Goal: Information Seeking & Learning: Learn about a topic

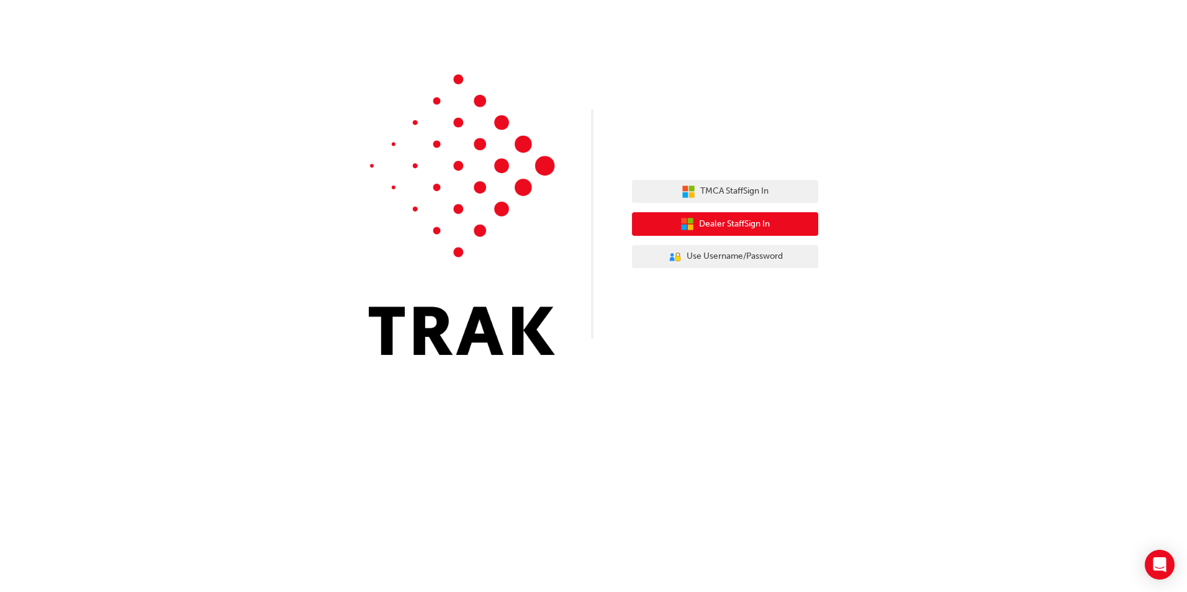
click at [746, 224] on span "Dealer Staff Sign In" at bounding box center [734, 224] width 71 height 14
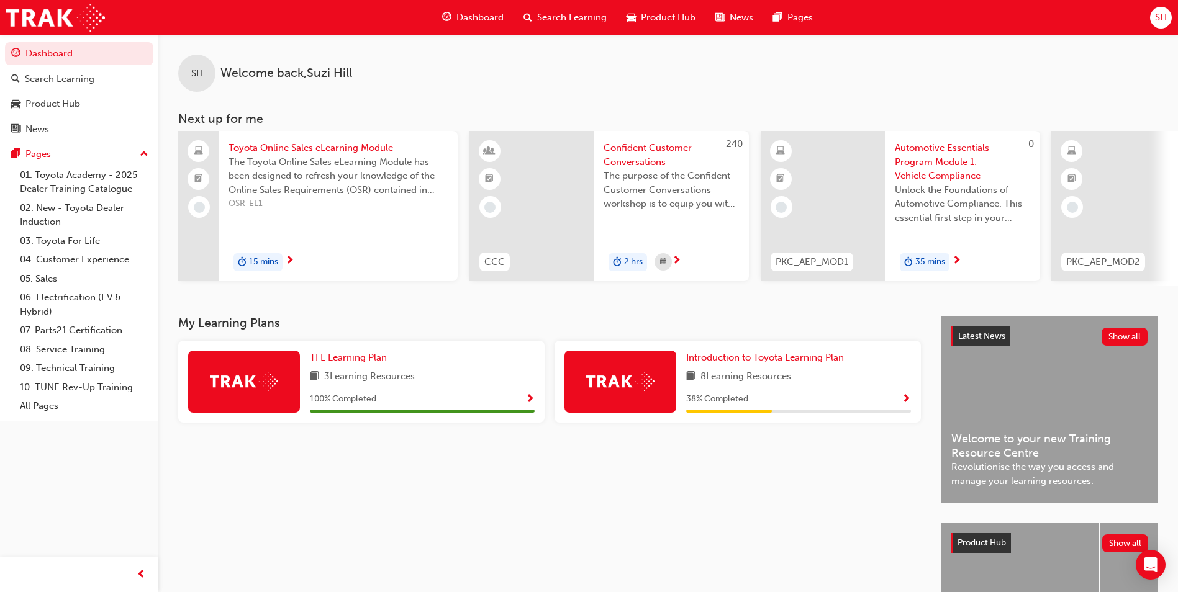
click at [542, 15] on span "Search Learning" at bounding box center [572, 18] width 70 height 14
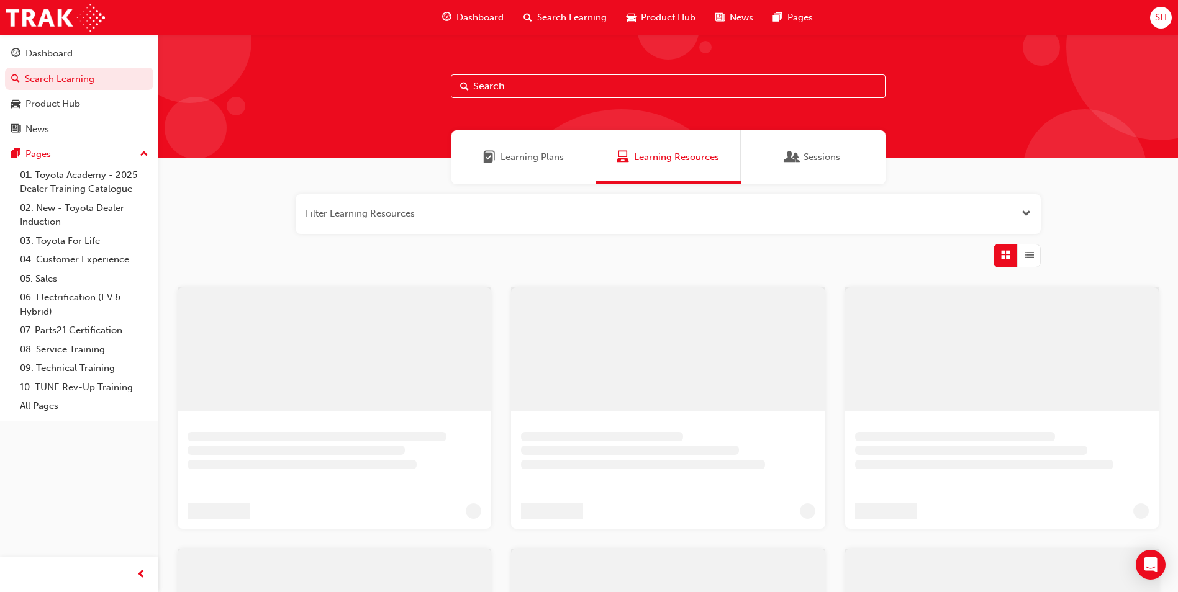
click at [521, 84] on input "text" at bounding box center [668, 86] width 435 height 24
paste input "Australian Consumer Law - Consumer Guarantees - eLearning module"
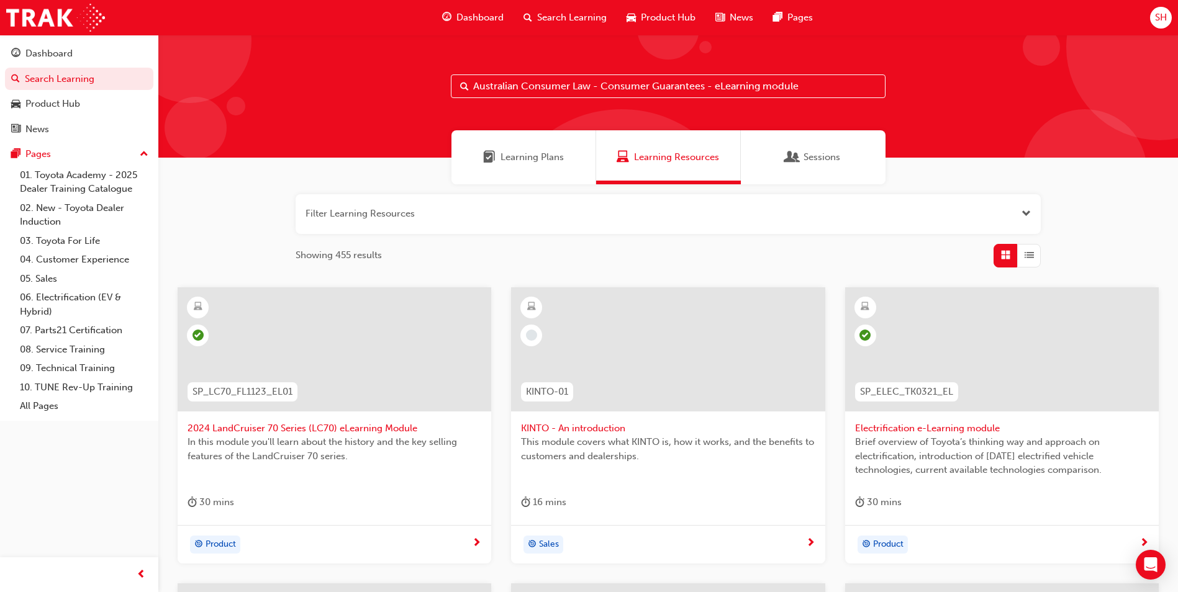
type input "Australian Consumer Law - Consumer Guarantees - eLearning module"
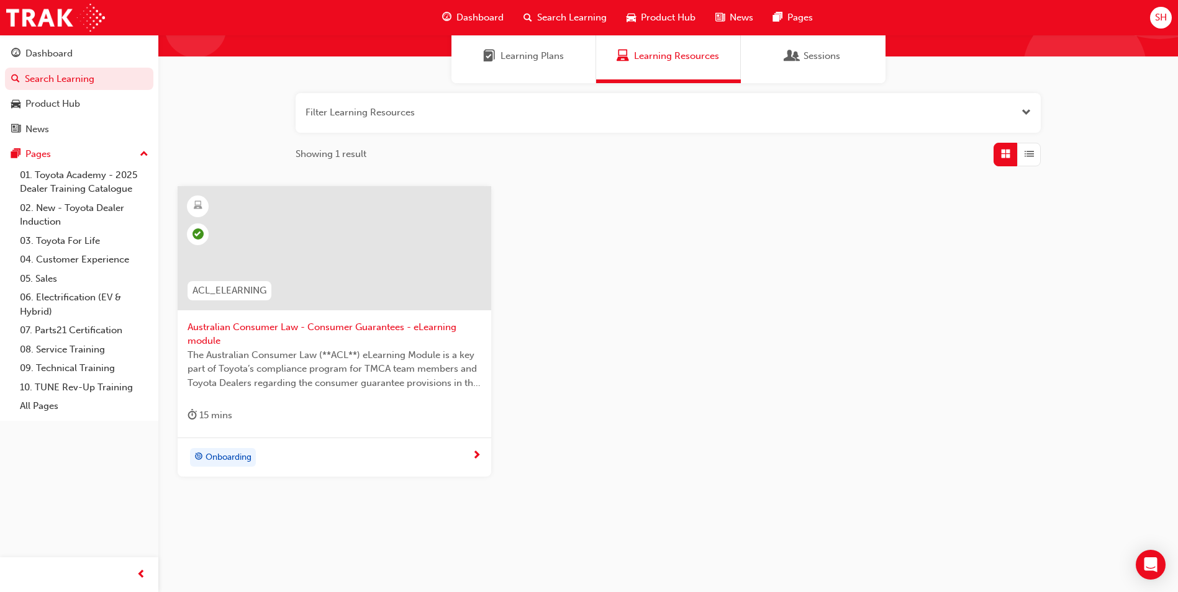
scroll to position [106, 0]
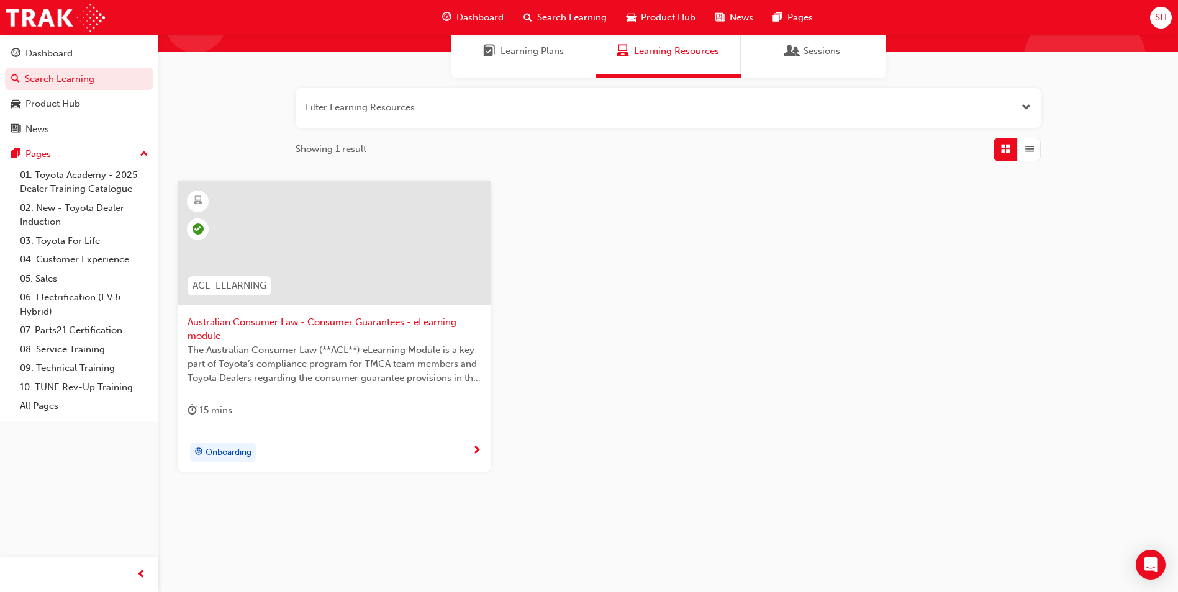
click at [224, 447] on span "Onboarding" at bounding box center [228, 453] width 46 height 14
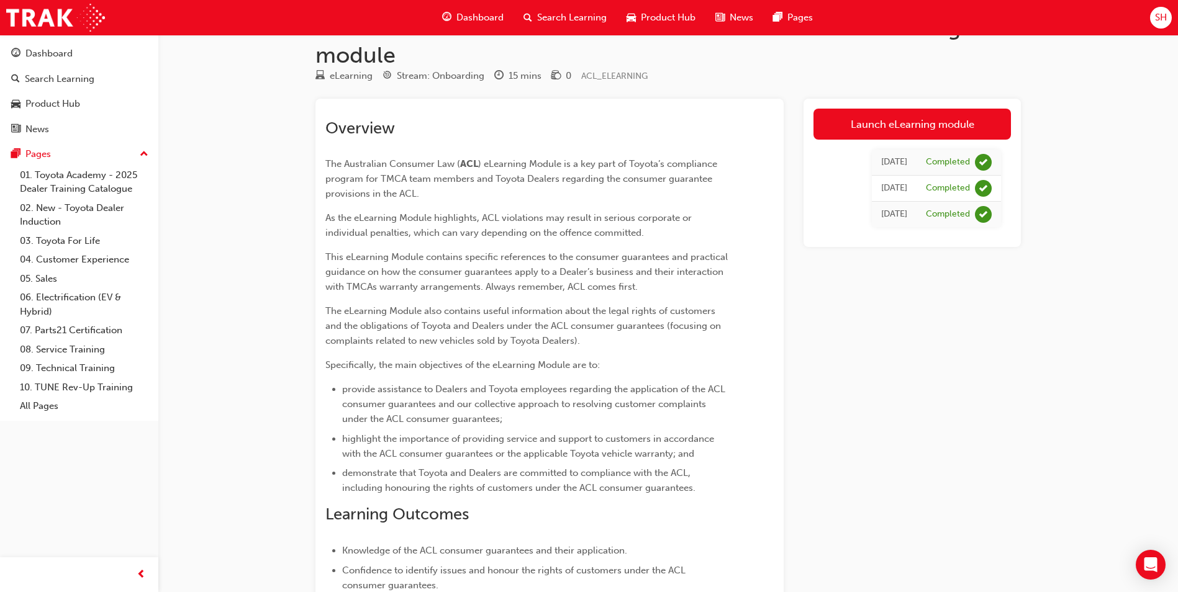
scroll to position [62, 0]
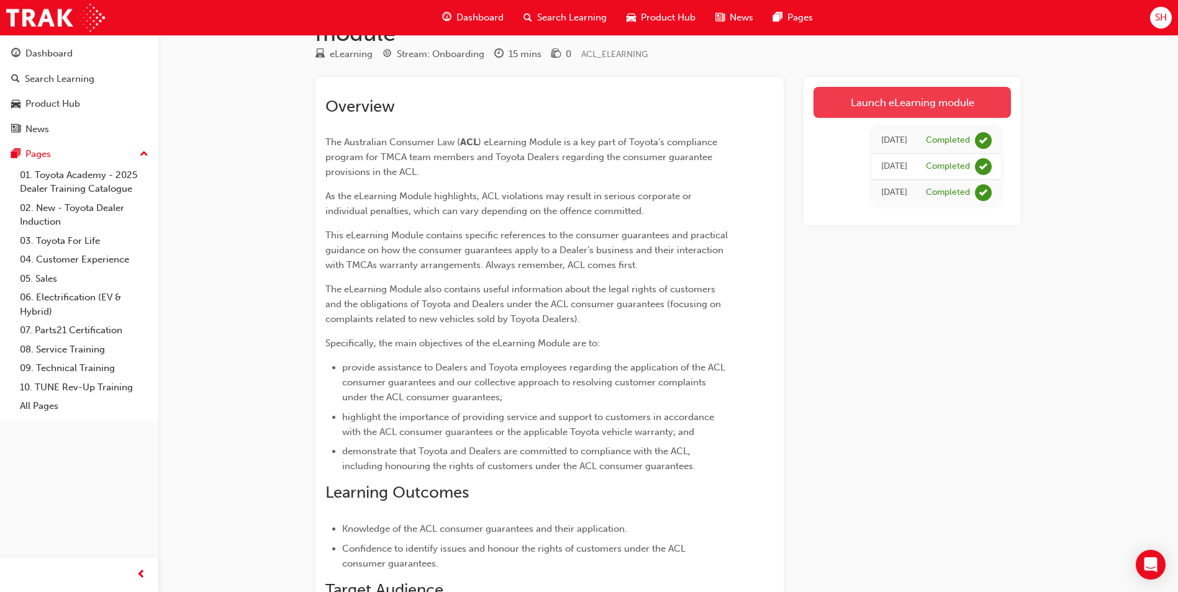
click at [922, 97] on link "Launch eLearning module" at bounding box center [911, 102] width 197 height 31
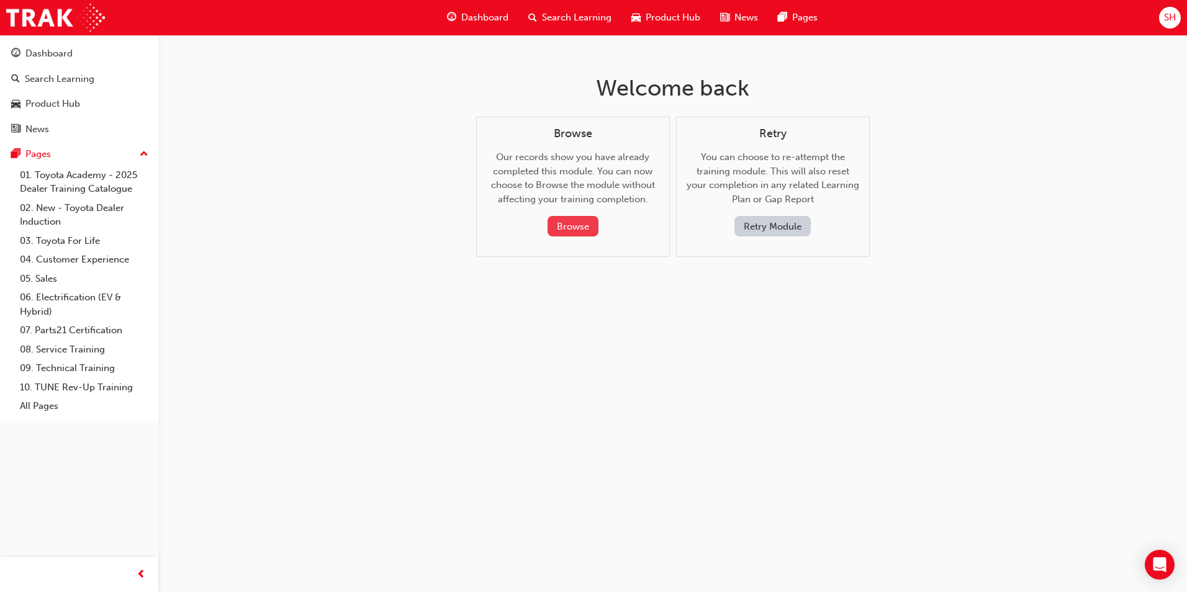
click at [569, 230] on button "Browse" at bounding box center [572, 226] width 51 height 20
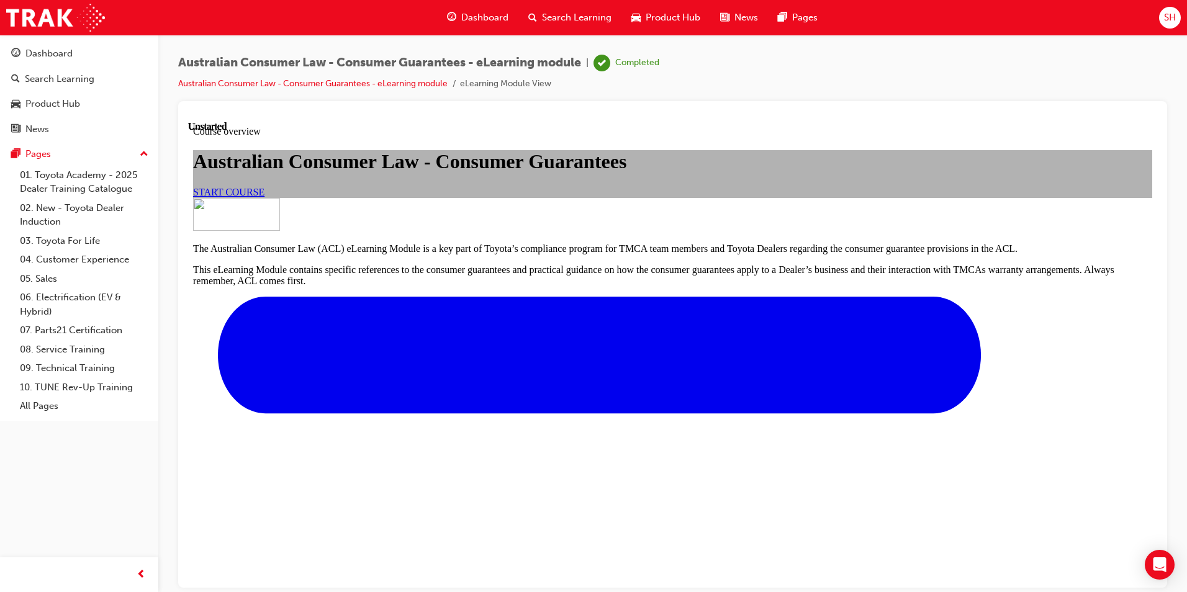
scroll to position [372, 0]
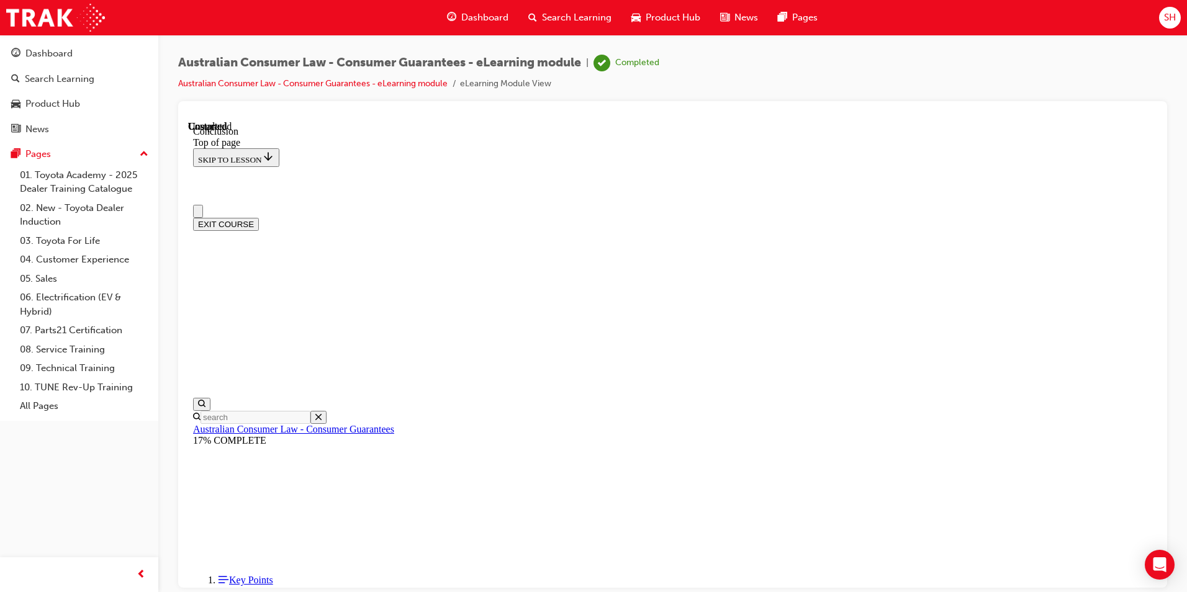
scroll to position [0, 0]
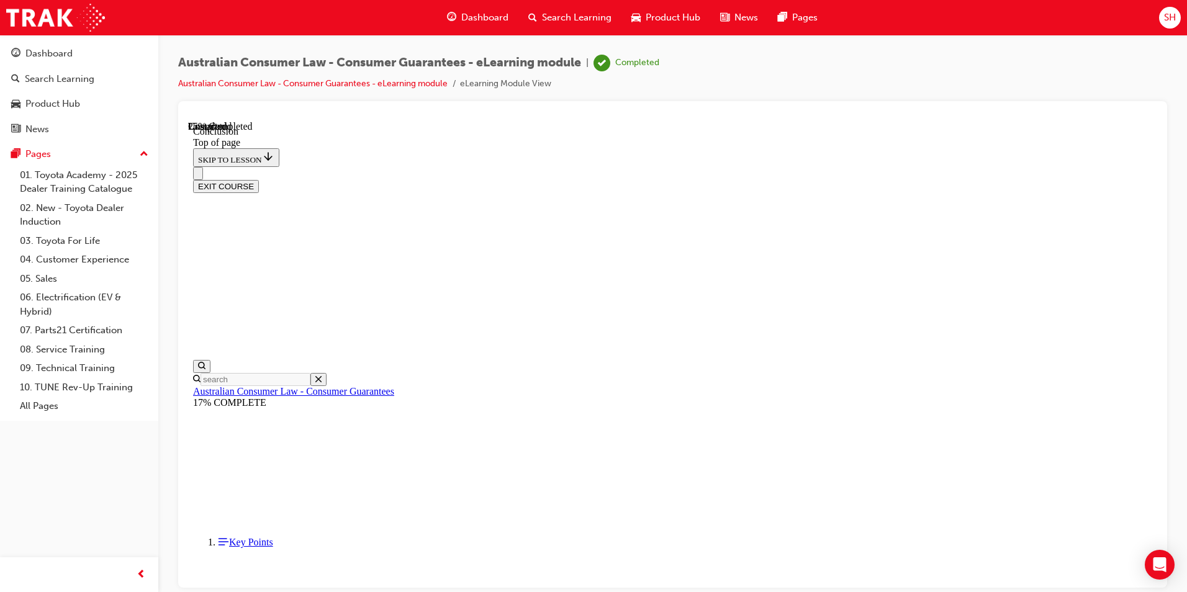
scroll to position [38, 0]
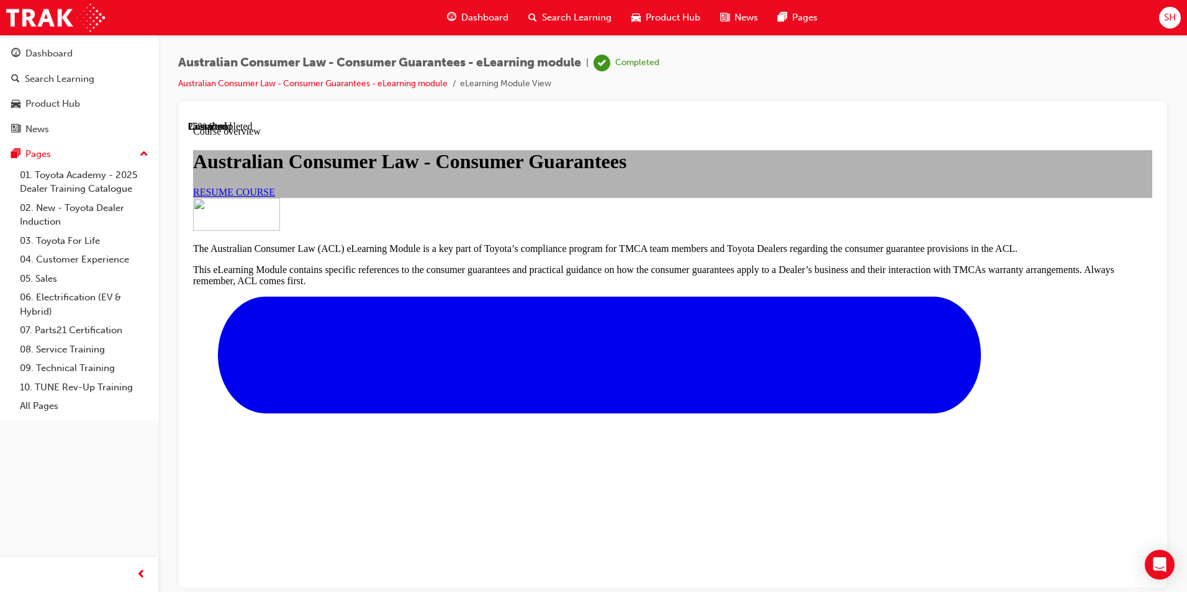
click at [275, 197] on span "RESUME COURSE" at bounding box center [234, 191] width 82 height 11
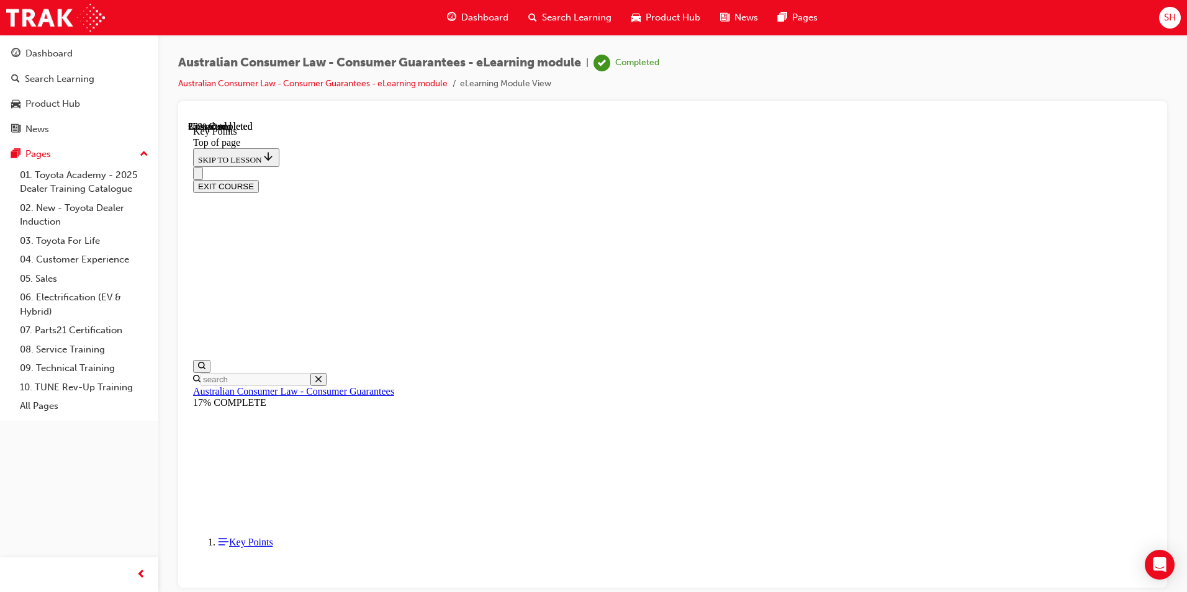
scroll to position [473, 0]
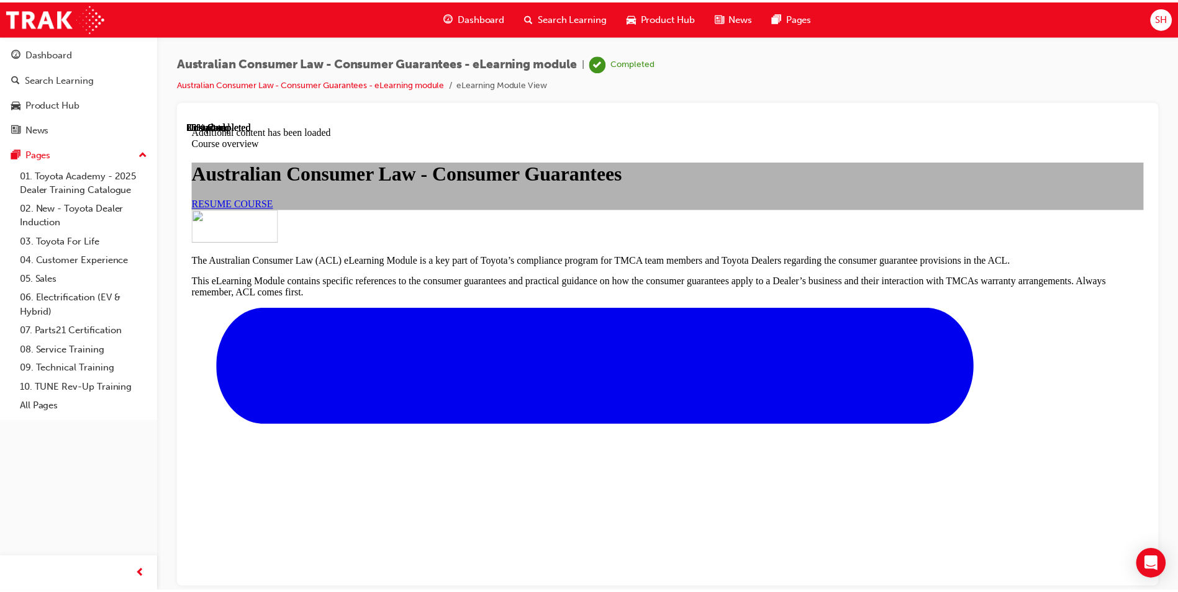
scroll to position [62, 0]
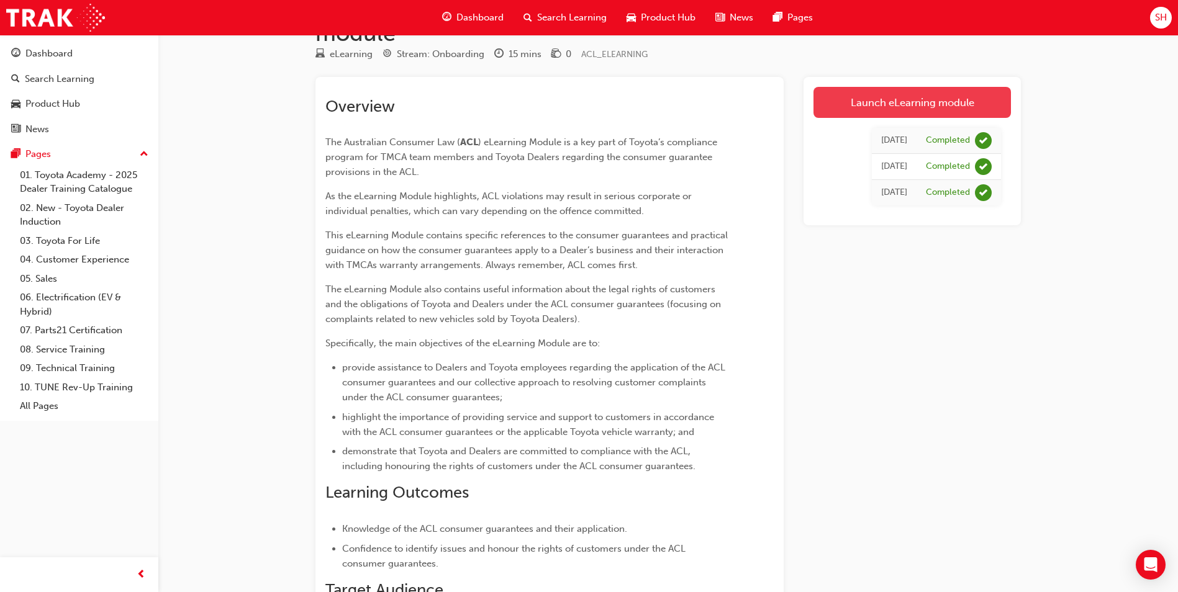
click at [968, 99] on link "Launch eLearning module" at bounding box center [911, 102] width 197 height 31
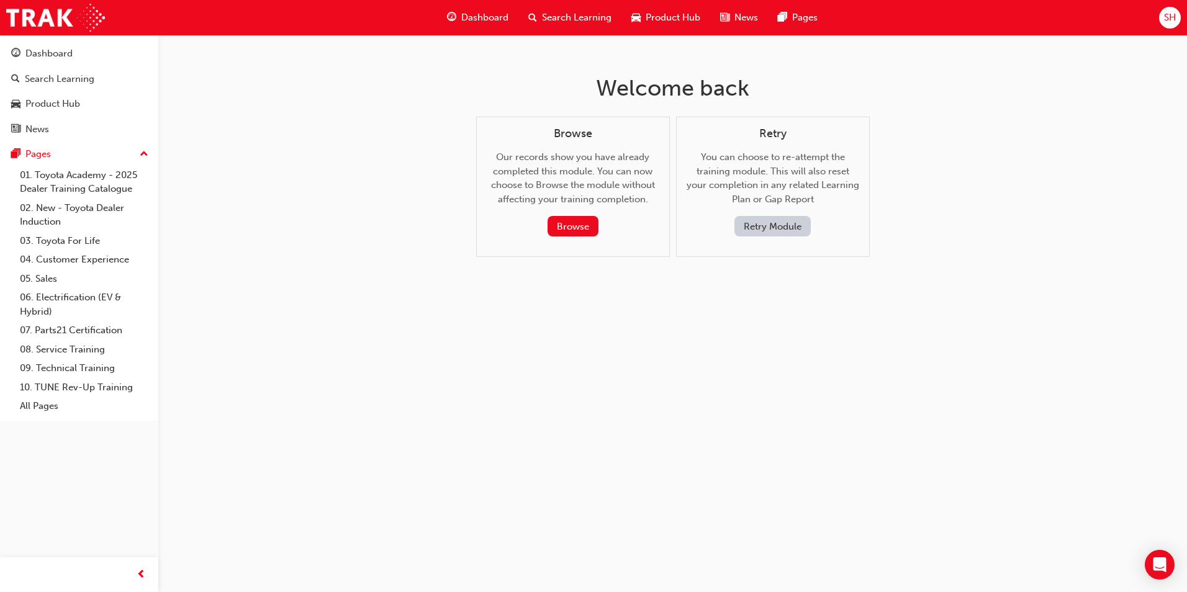
click at [768, 225] on button "Retry Module" at bounding box center [772, 226] width 76 height 20
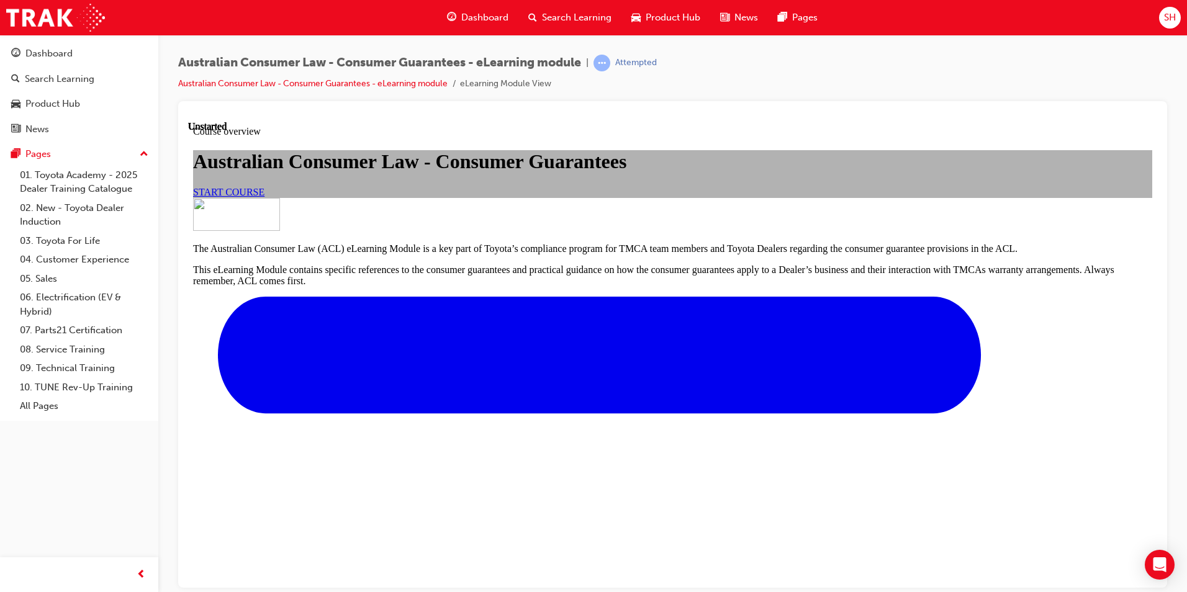
scroll to position [372, 0]
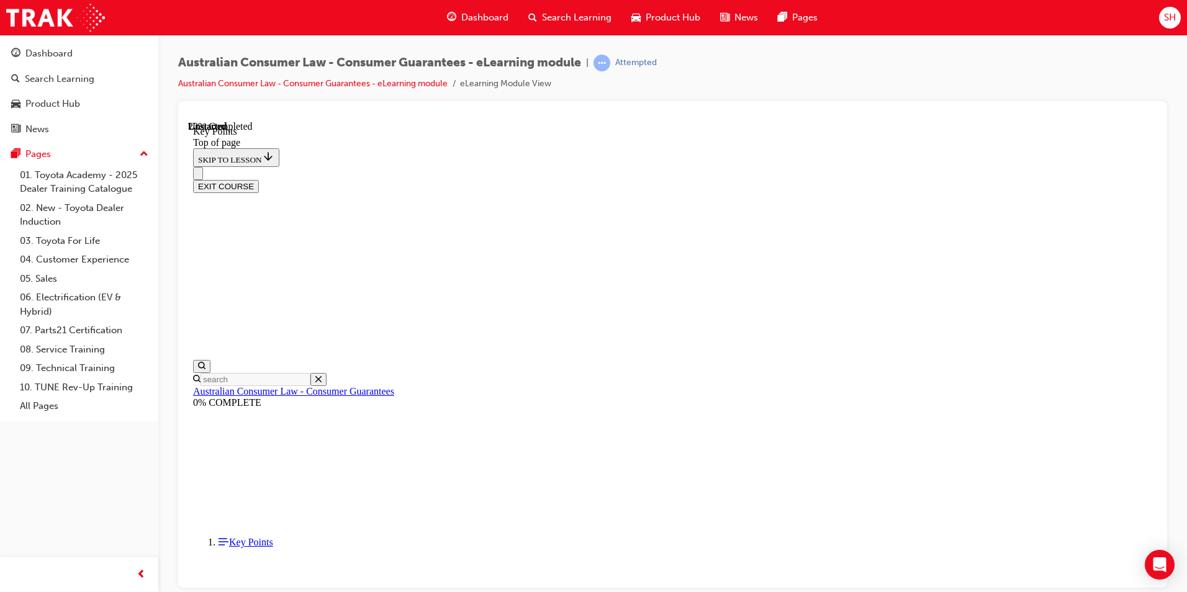
scroll to position [287, 0]
click at [983, 57] on div "Australian Consumer Law - Consumer Guarantees - eLearning module | Attempted Au…" at bounding box center [672, 78] width 989 height 47
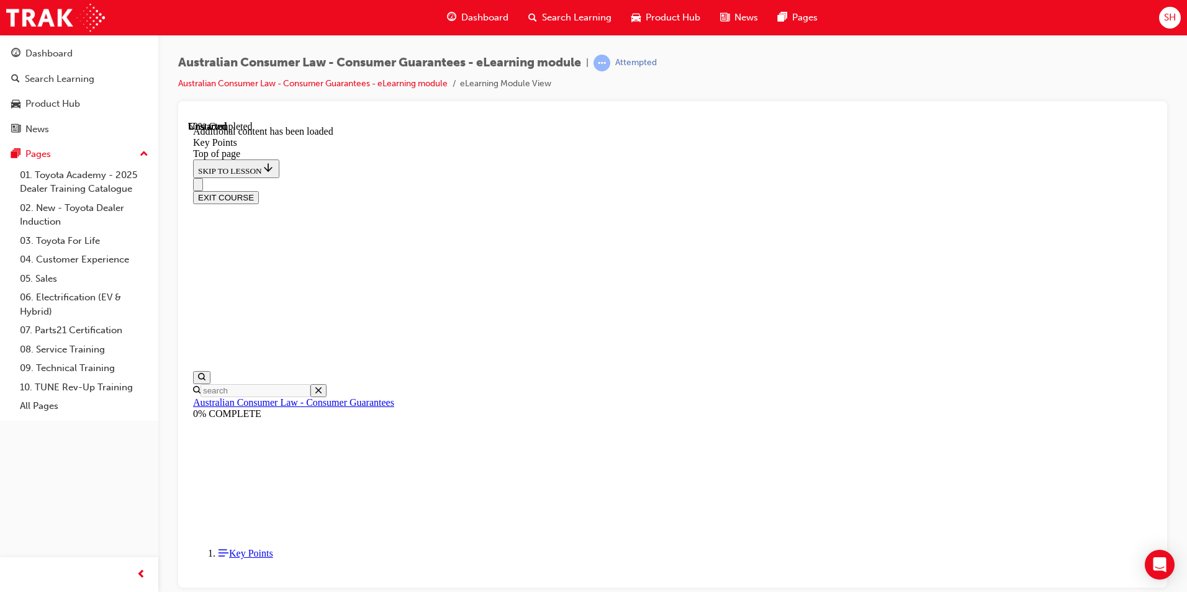
scroll to position [857, 0]
drag, startPoint x: 1039, startPoint y: 582, endPoint x: 1061, endPoint y: 544, distance: 44.5
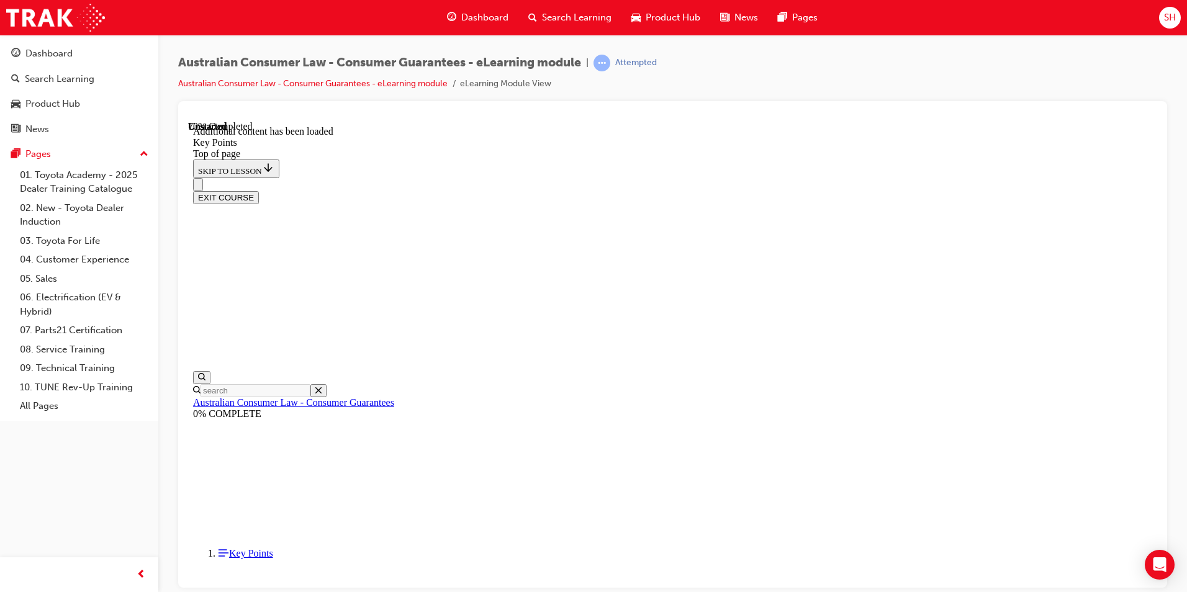
drag, startPoint x: 921, startPoint y: 547, endPoint x: 899, endPoint y: 528, distance: 29.0
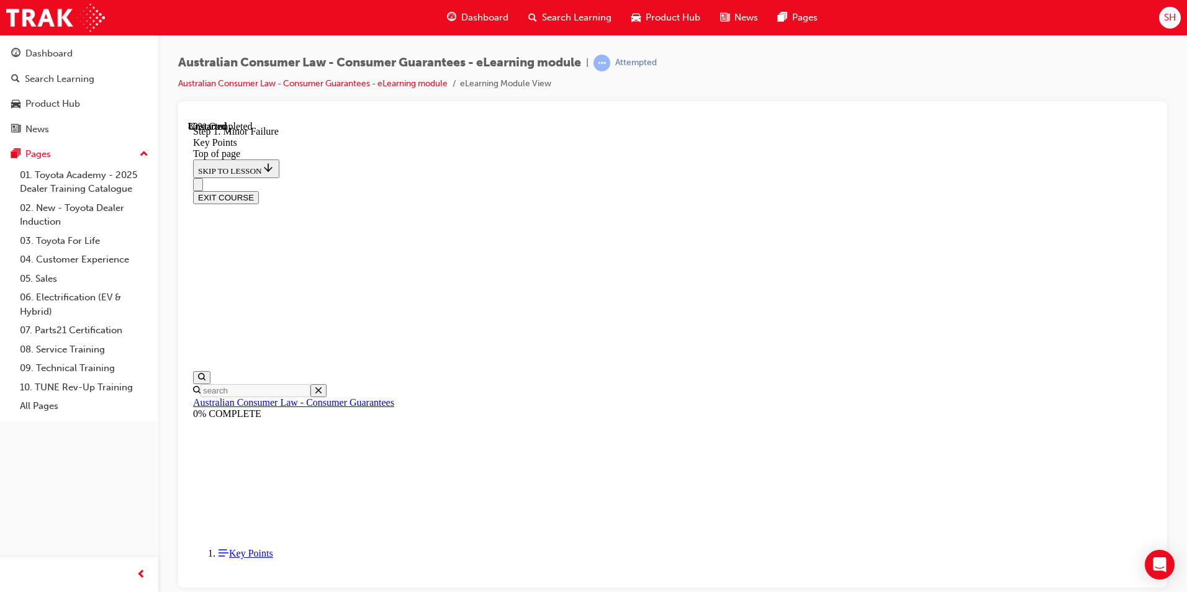
drag, startPoint x: 990, startPoint y: 531, endPoint x: 850, endPoint y: 531, distance: 140.3
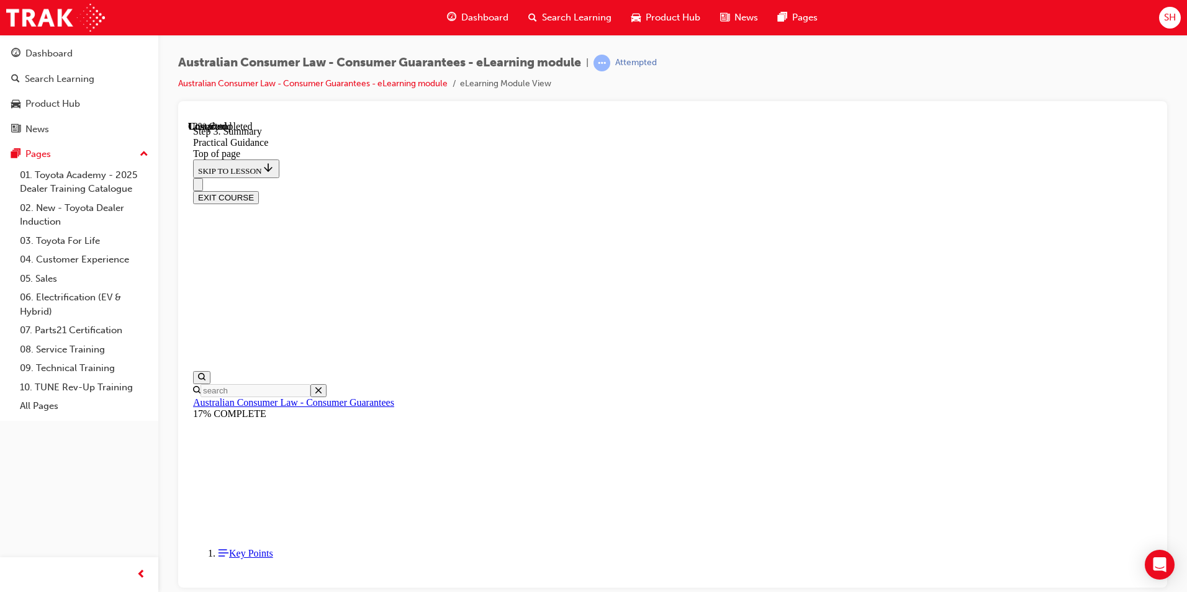
scroll to position [277, 0]
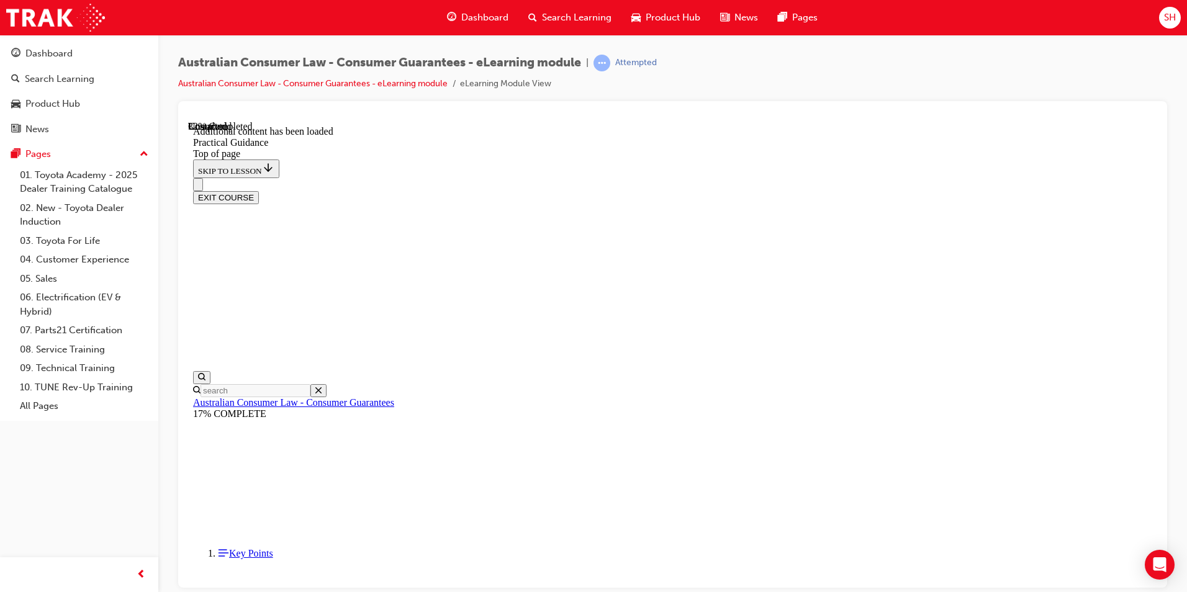
drag, startPoint x: 977, startPoint y: 519, endPoint x: 998, endPoint y: 521, distance: 20.6
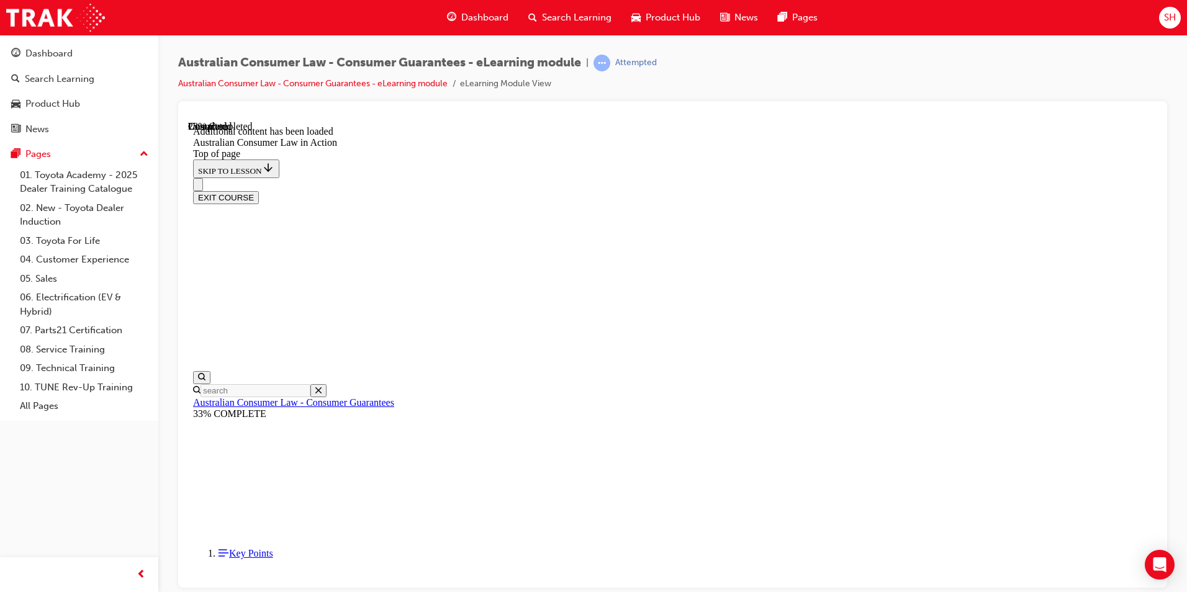
scroll to position [683, 0]
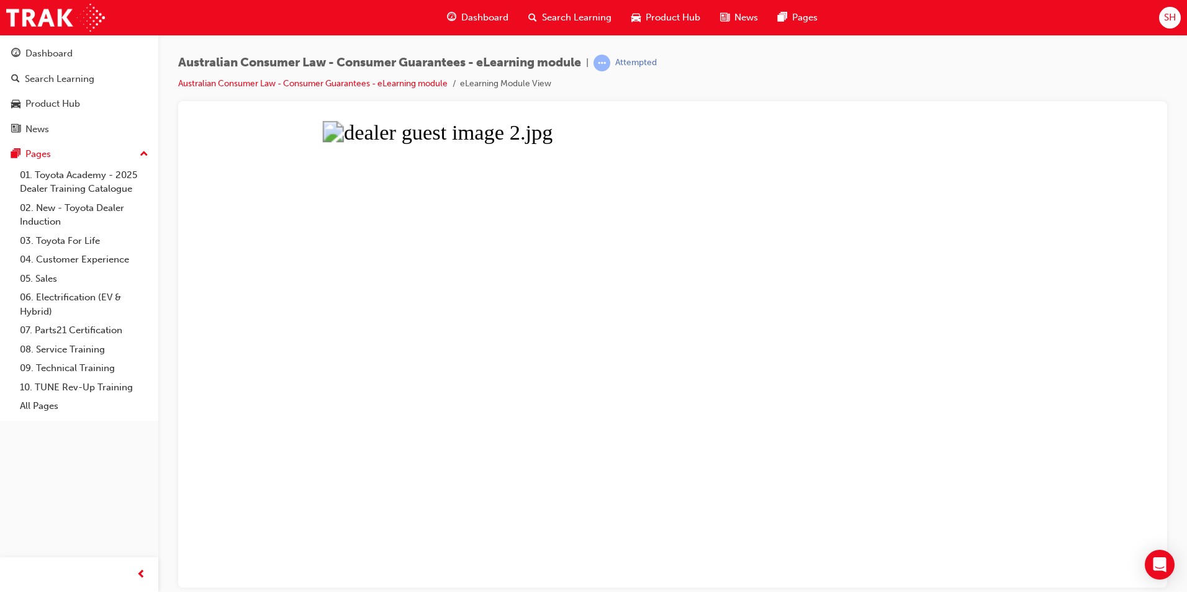
scroll to position [1153, 0]
click at [274, 318] on button "Unzoom image" at bounding box center [672, 353] width 969 height 467
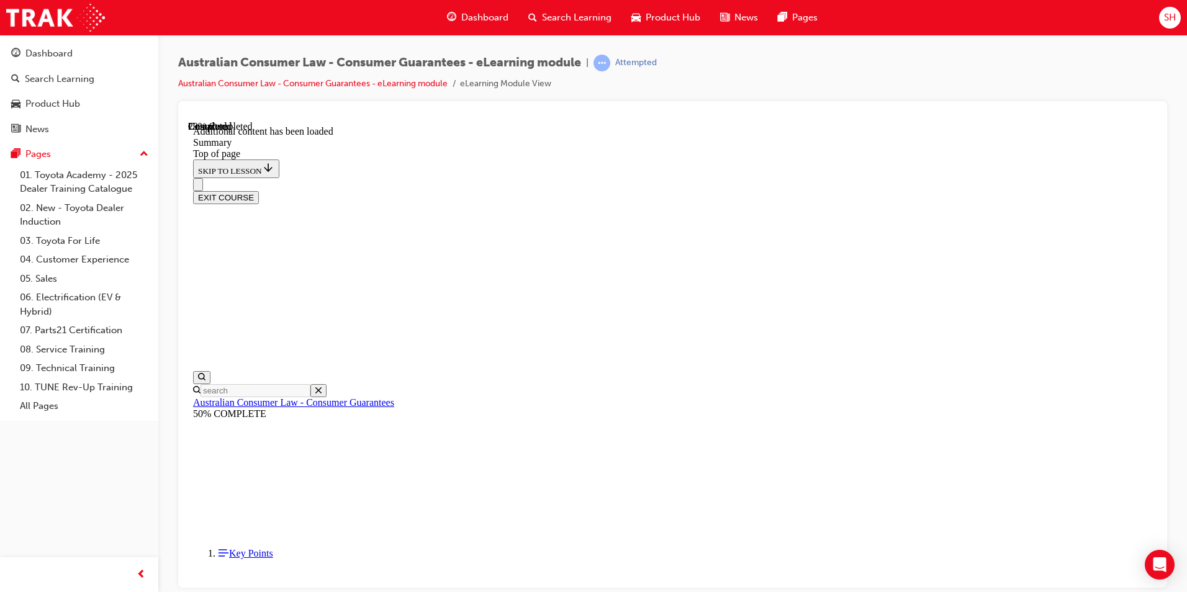
scroll to position [376, 0]
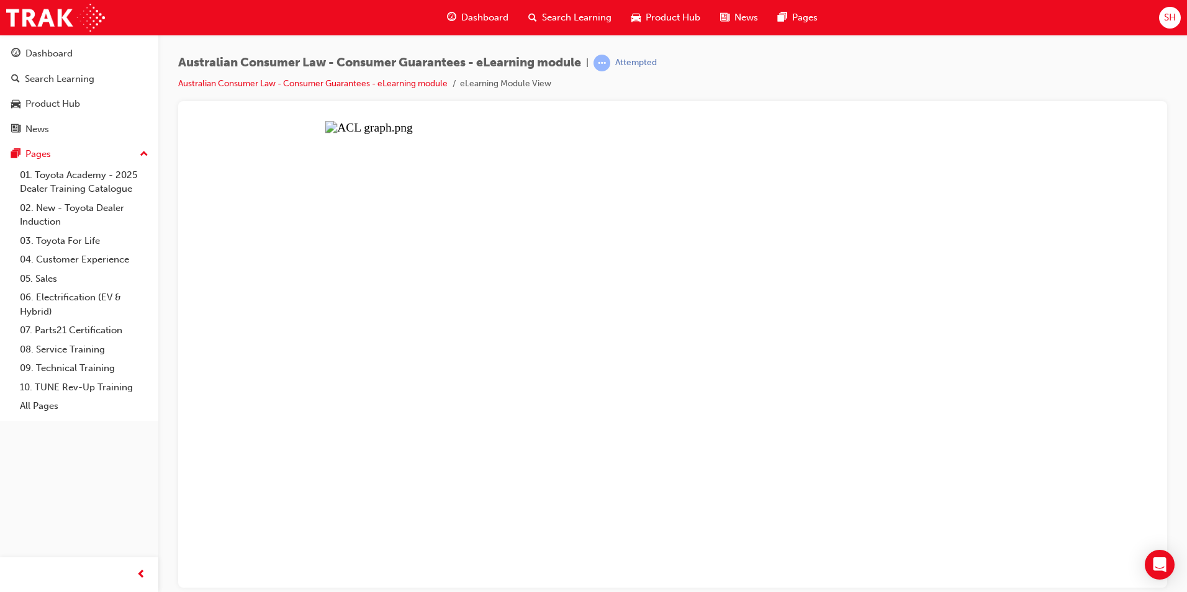
click at [260, 331] on button "Unzoom image" at bounding box center [672, 353] width 969 height 467
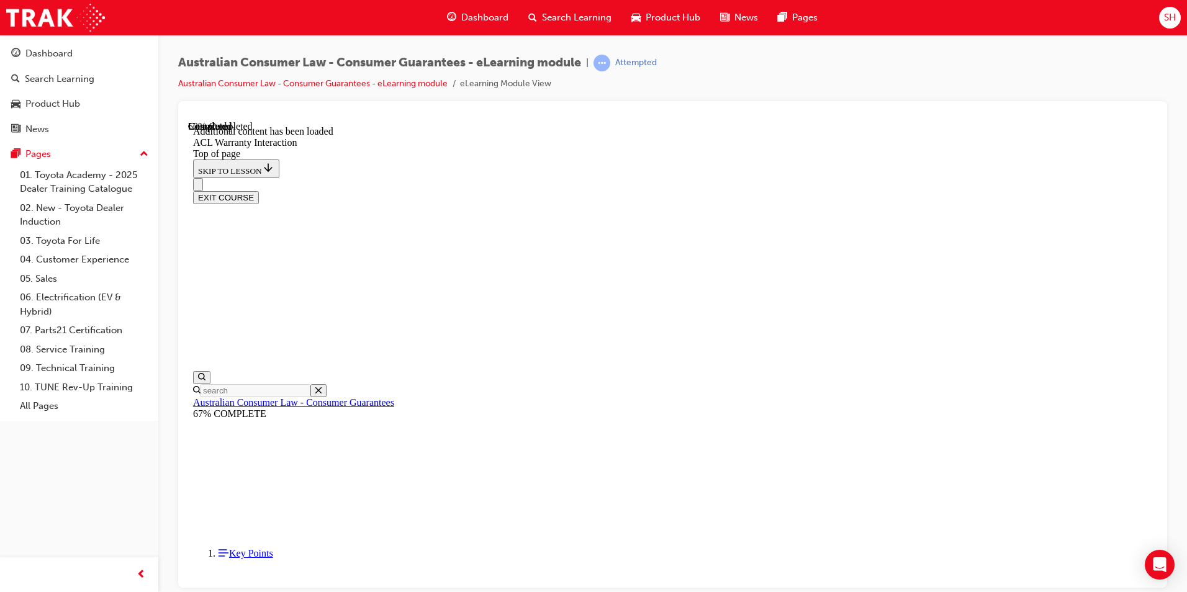
scroll to position [732, 0]
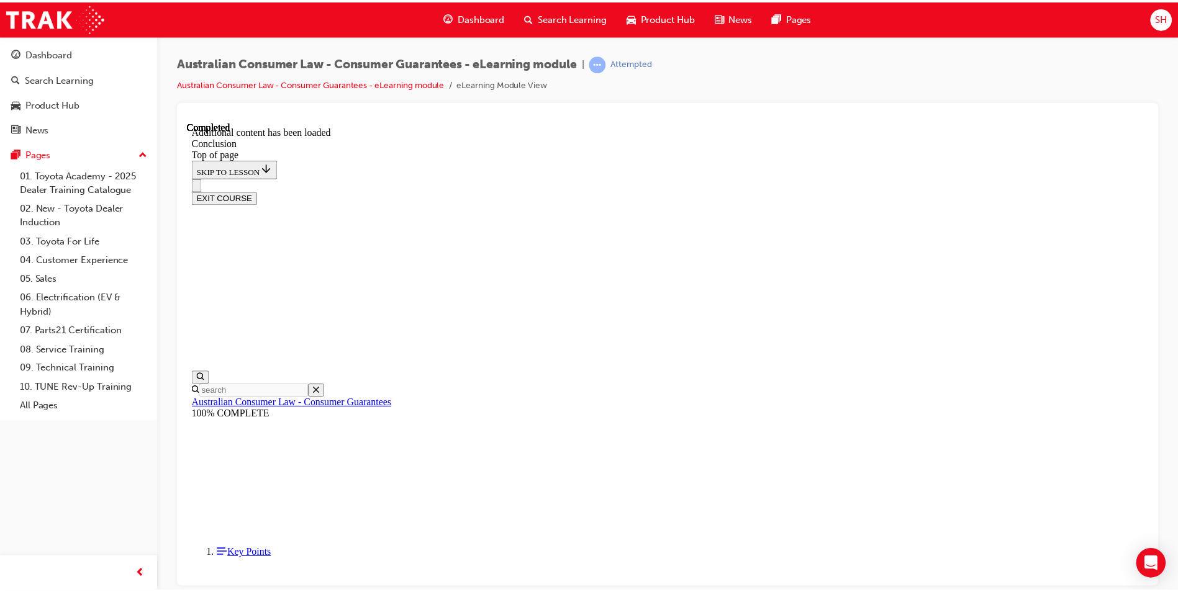
scroll to position [73, 0]
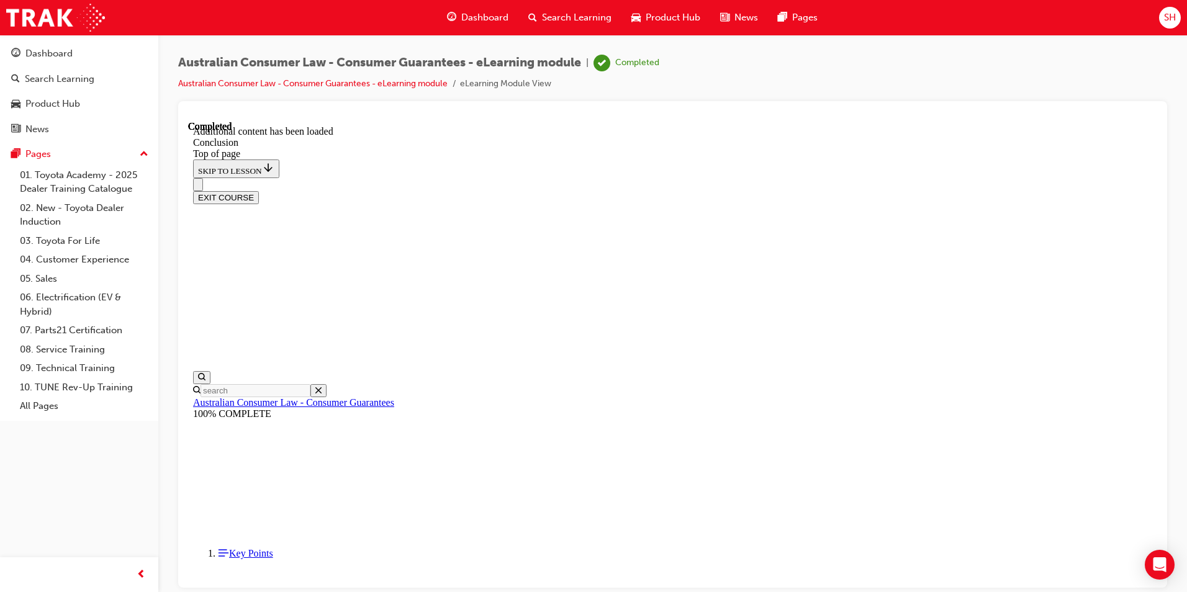
click at [500, 16] on span "Dashboard" at bounding box center [484, 18] width 47 height 14
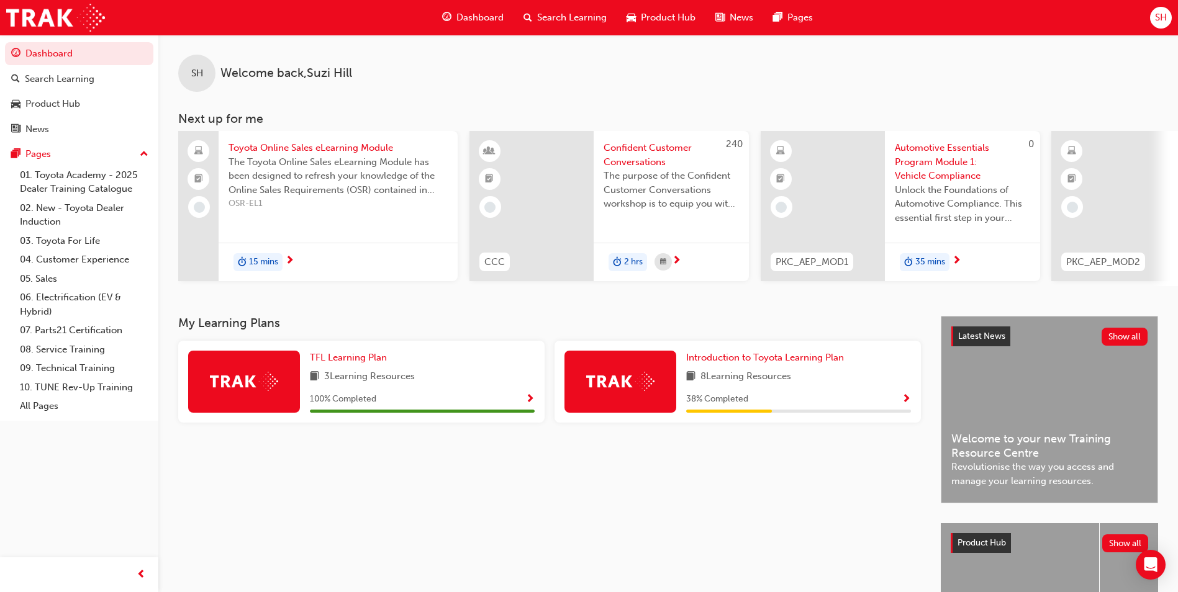
click at [1157, 22] on span "SH" at bounding box center [1161, 18] width 12 height 14
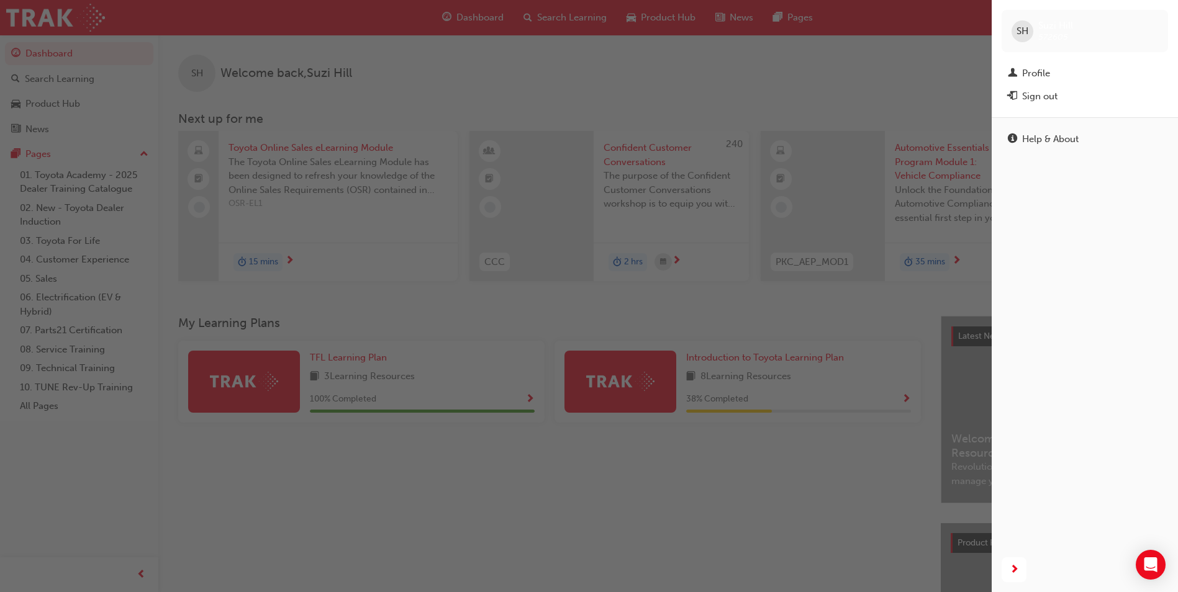
click at [1050, 76] on div "Profile" at bounding box center [1036, 73] width 28 height 14
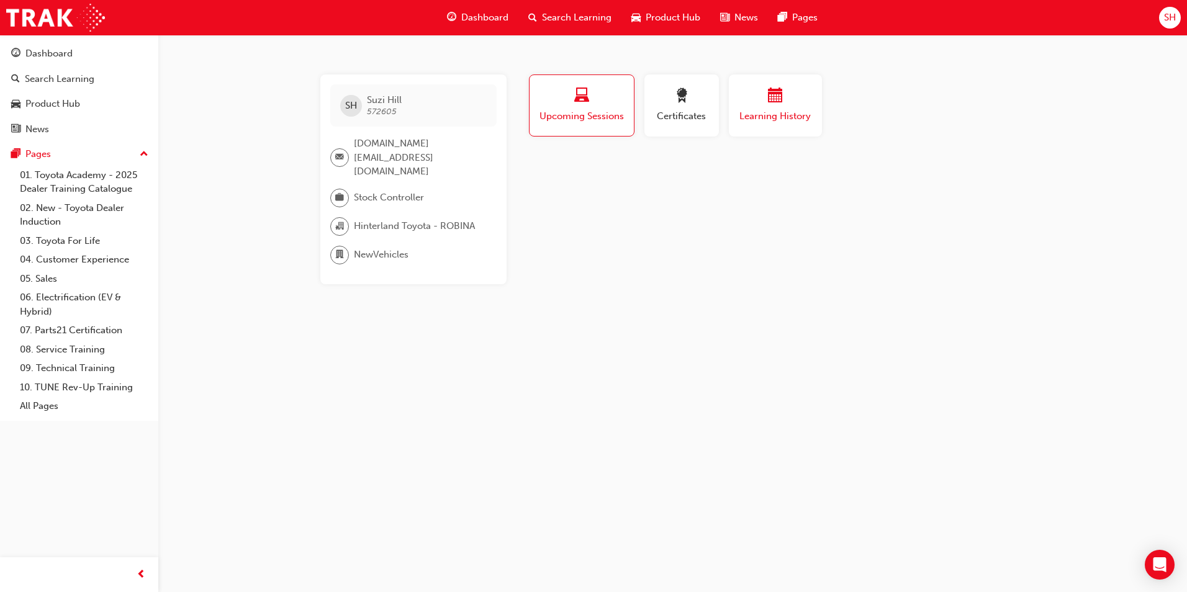
click at [773, 109] on span "Learning History" at bounding box center [775, 116] width 74 height 14
